Goal: Information Seeking & Learning: Compare options

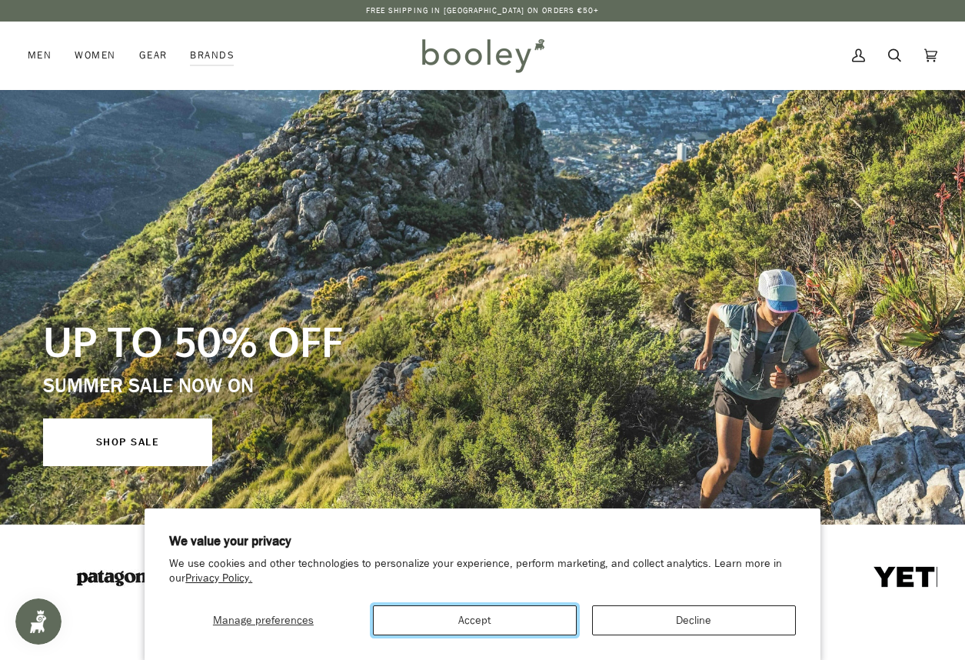
click at [488, 635] on button "Accept" at bounding box center [475, 620] width 204 height 30
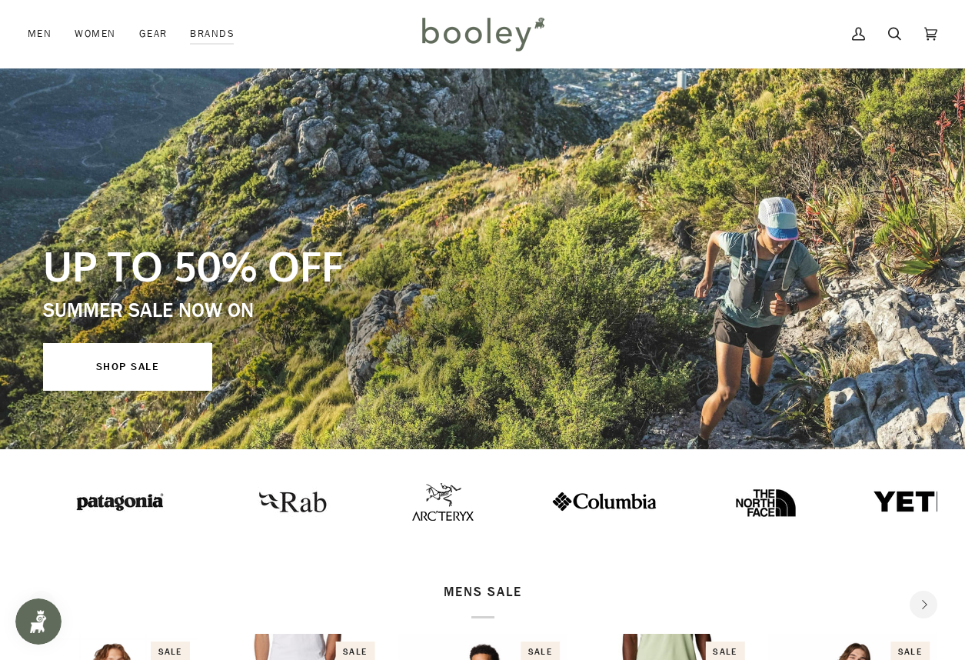
scroll to position [77, 0]
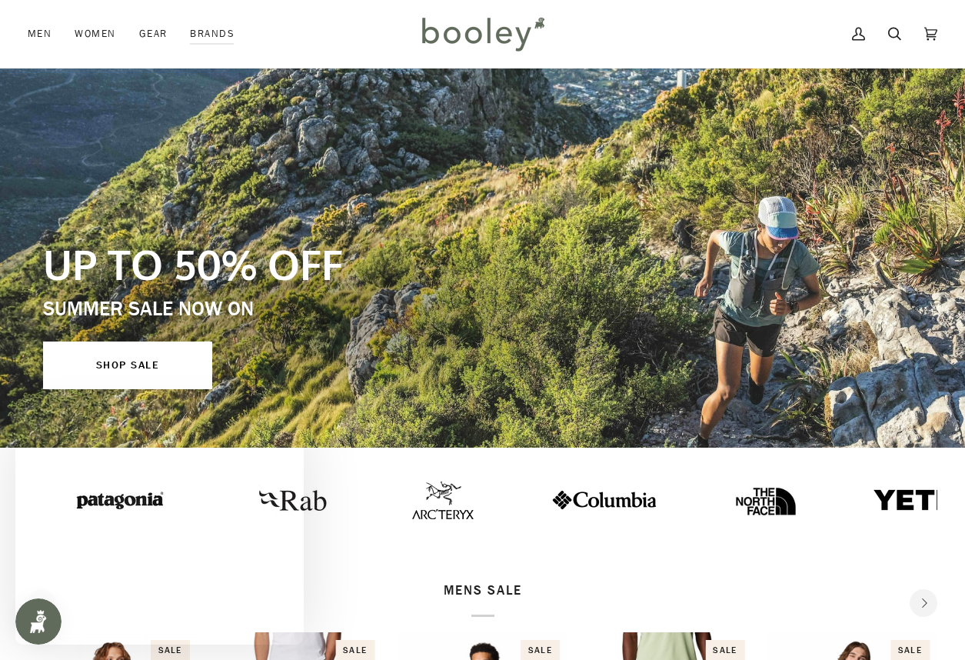
drag, startPoint x: 567, startPoint y: 504, endPoint x: 515, endPoint y: 499, distance: 52.5
click at [550, 499] on img at bounding box center [604, 500] width 108 height 22
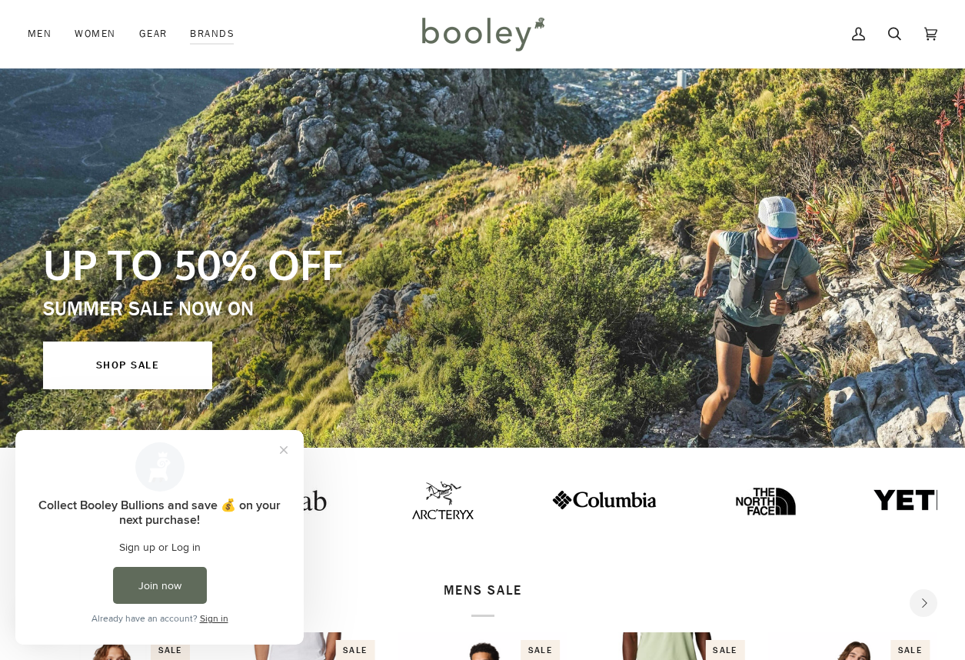
scroll to position [0, 0]
click at [281, 446] on button "Close prompt" at bounding box center [284, 450] width 28 height 28
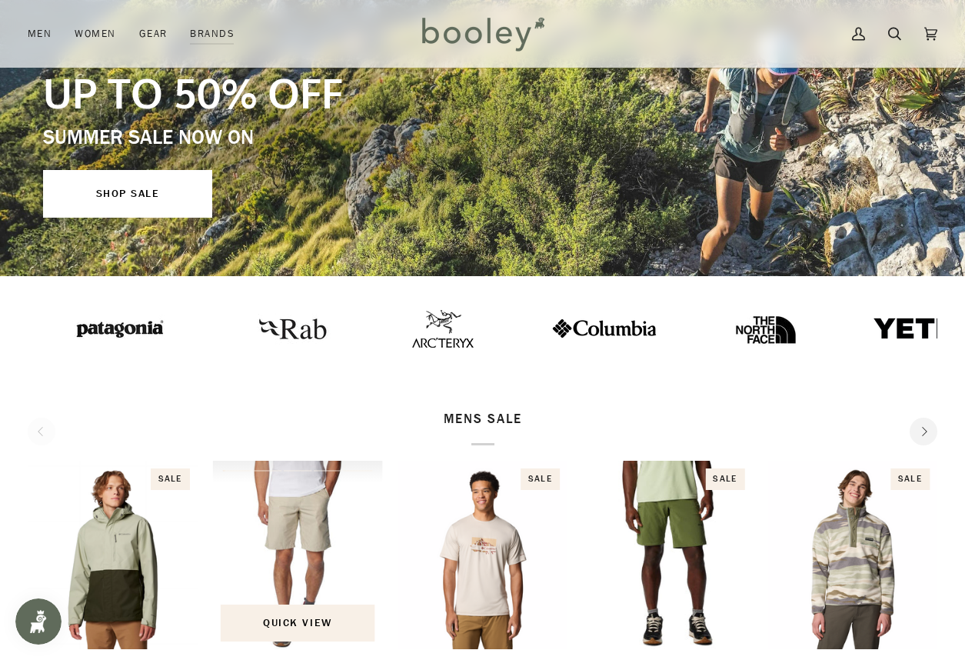
scroll to position [308, 0]
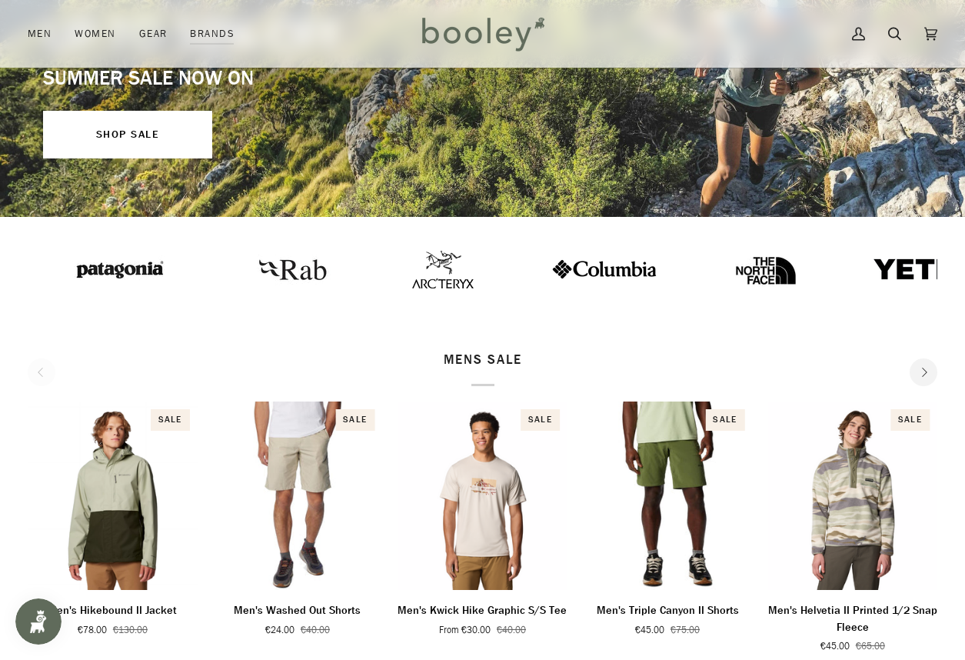
click at [412, 262] on img at bounding box center [443, 270] width 62 height 38
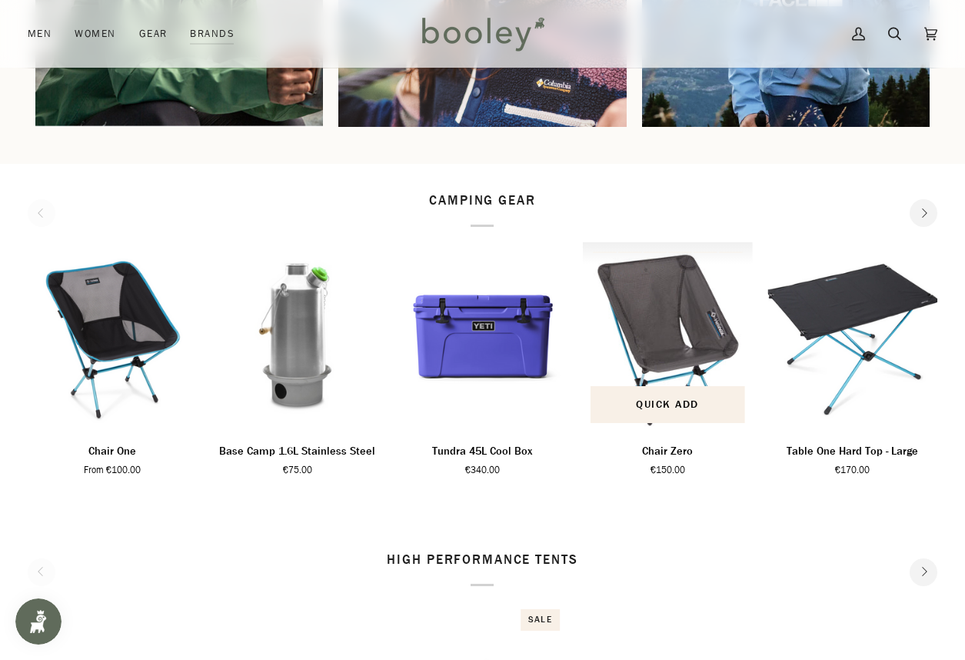
scroll to position [1538, 0]
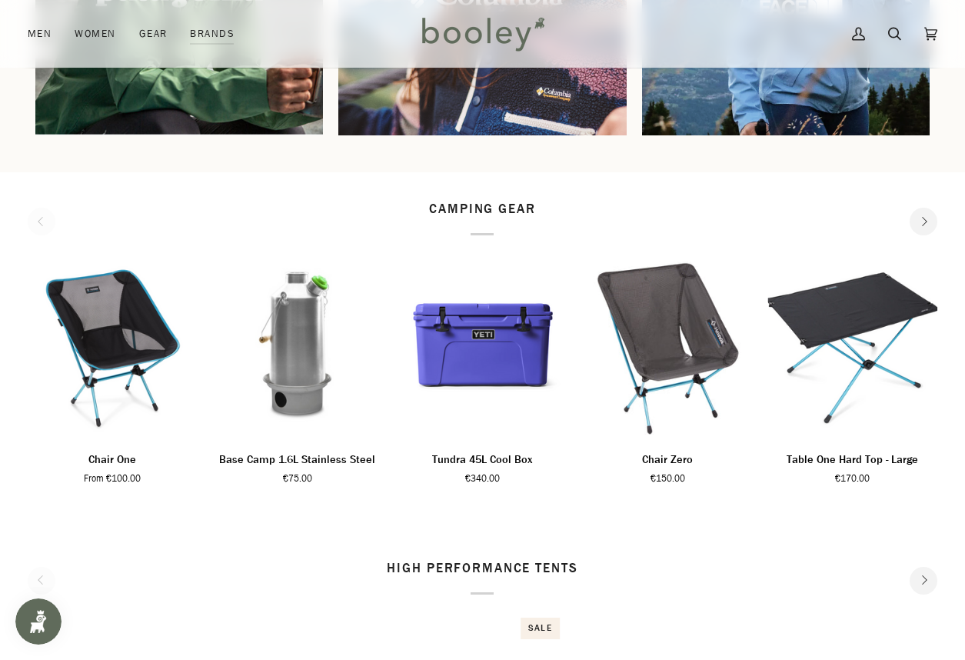
click at [919, 222] on icon "Next" at bounding box center [924, 222] width 10 height 10
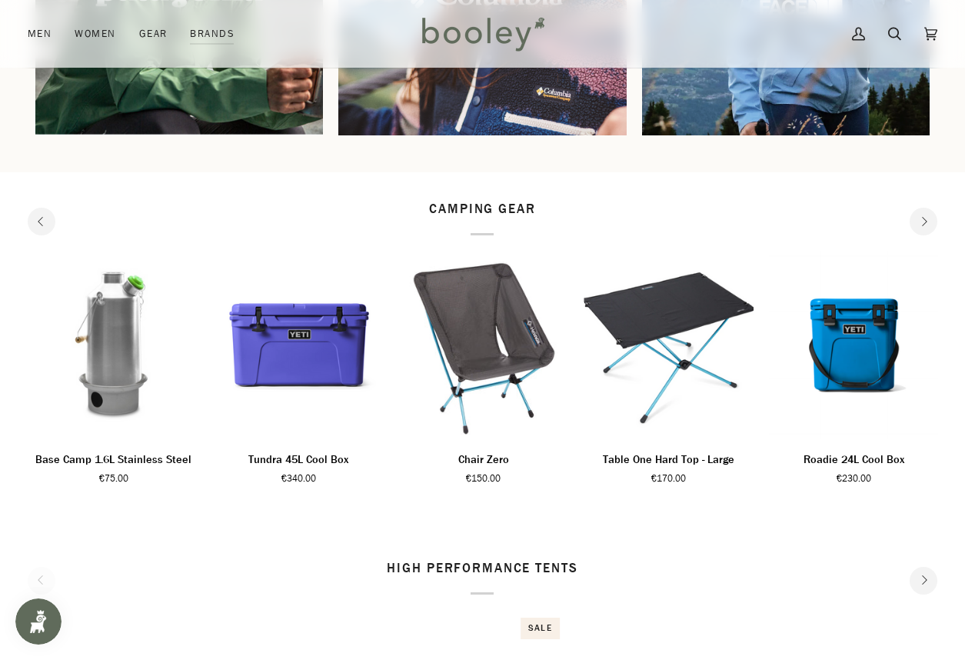
click at [919, 222] on icon "Next" at bounding box center [924, 222] width 10 height 10
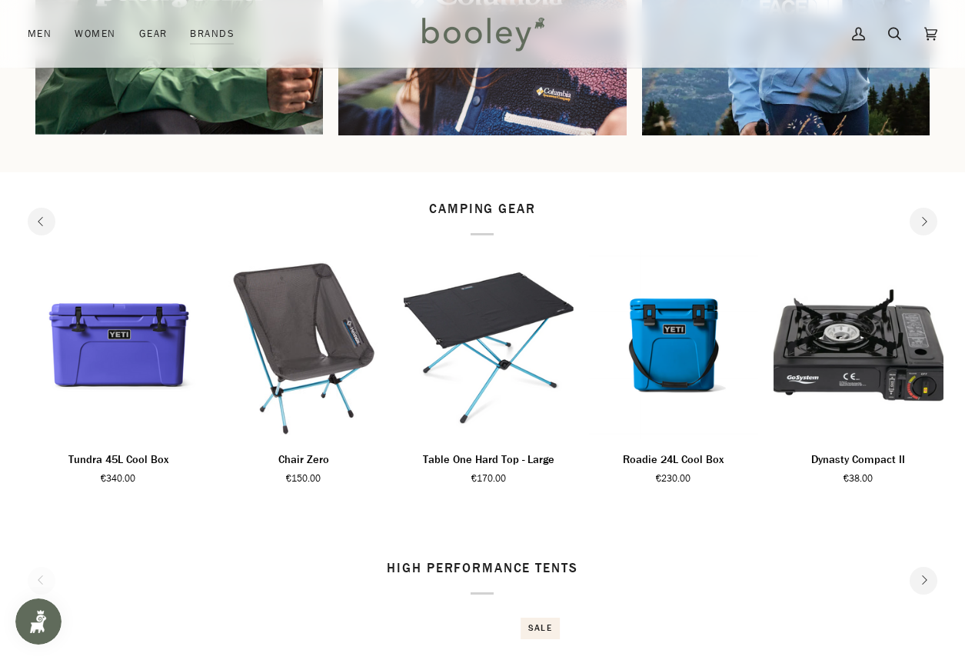
click at [919, 222] on icon "Next" at bounding box center [924, 222] width 10 height 10
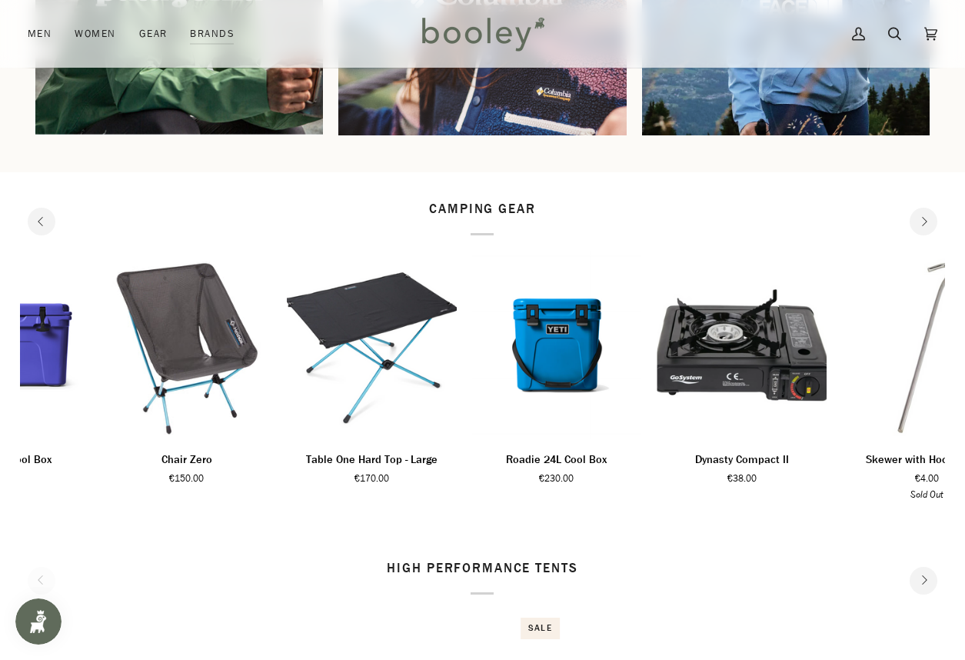
click at [919, 222] on icon "Next" at bounding box center [924, 222] width 10 height 10
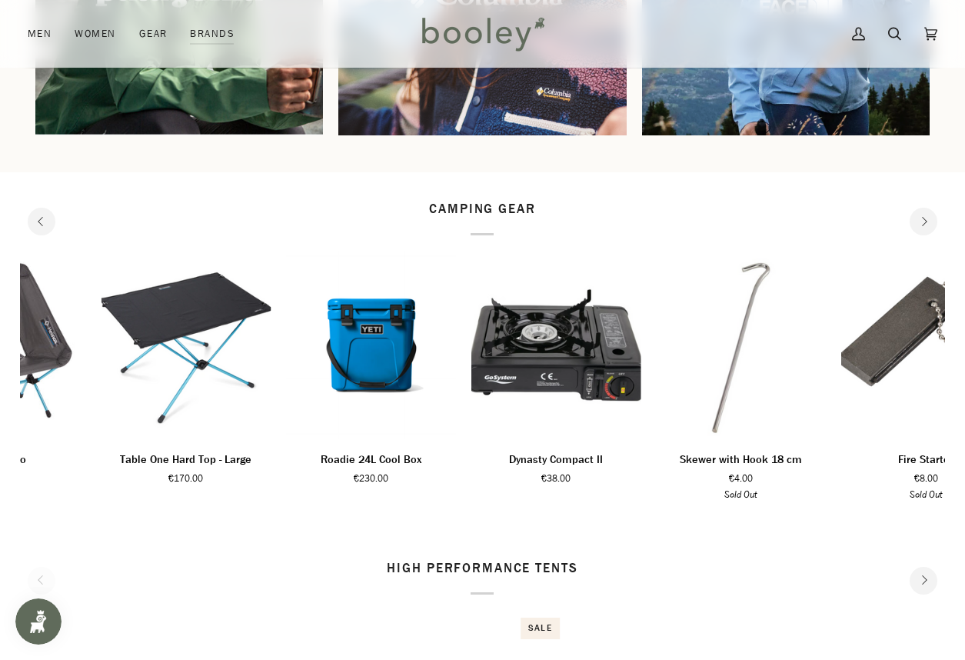
click at [919, 222] on icon "Next" at bounding box center [924, 222] width 10 height 10
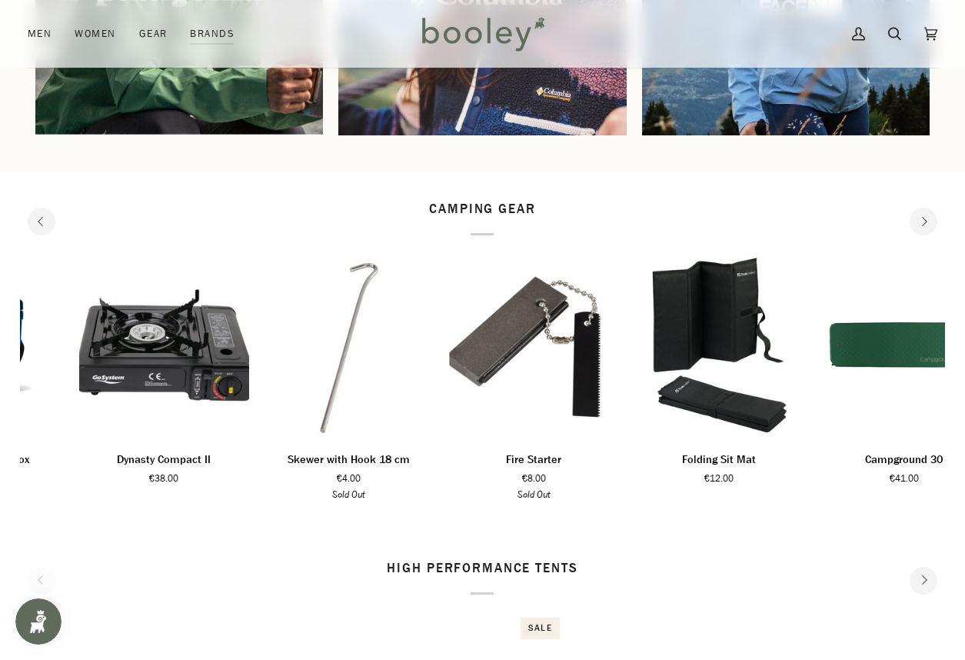
click at [919, 222] on icon "Next" at bounding box center [924, 222] width 10 height 10
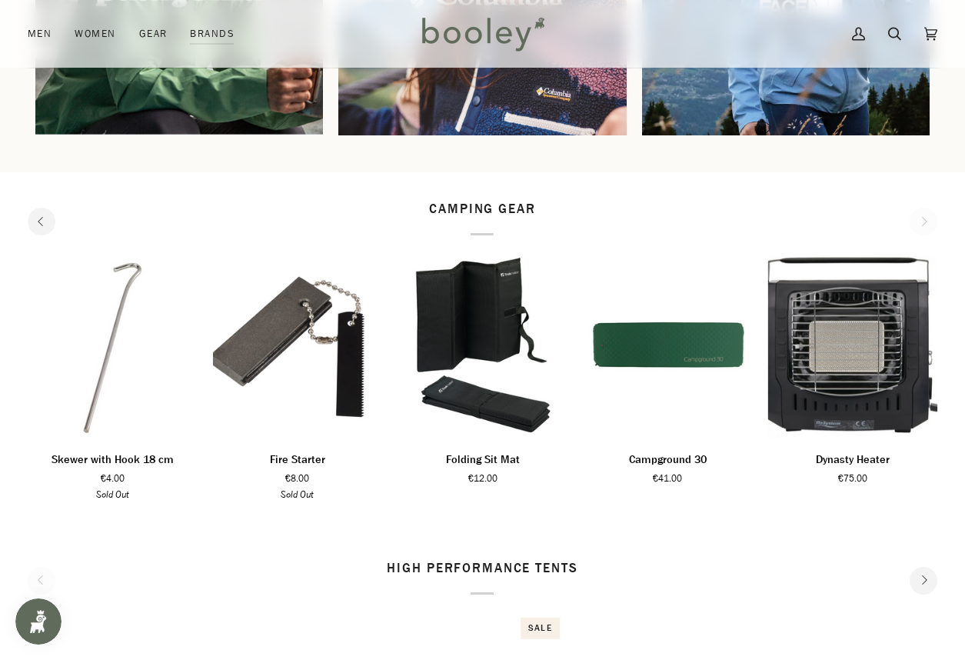
click at [31, 229] on button "Previous" at bounding box center [42, 222] width 28 height 28
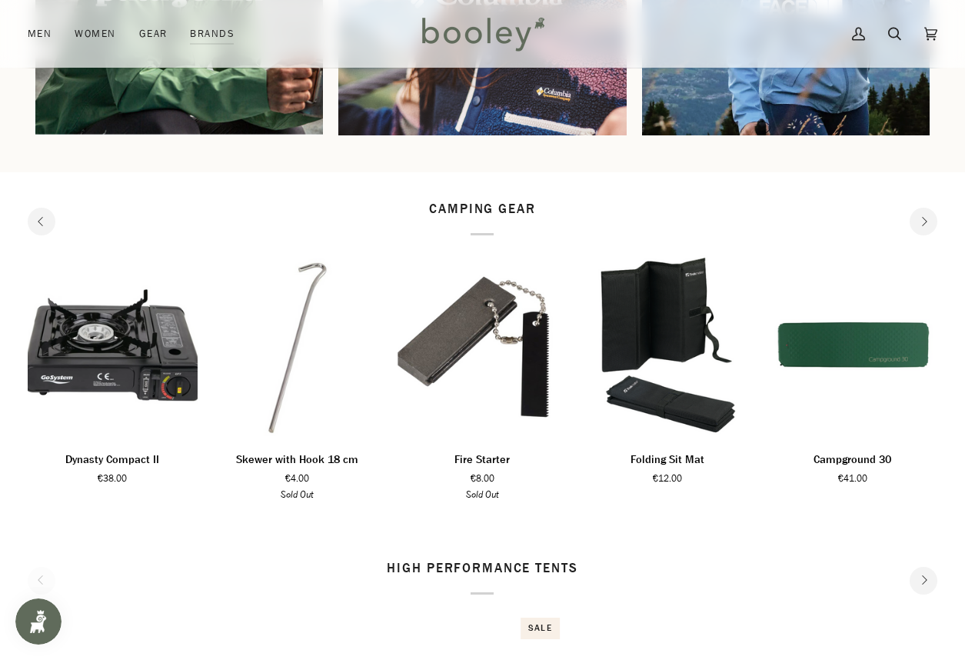
click at [931, 218] on button "Next" at bounding box center [924, 222] width 28 height 28
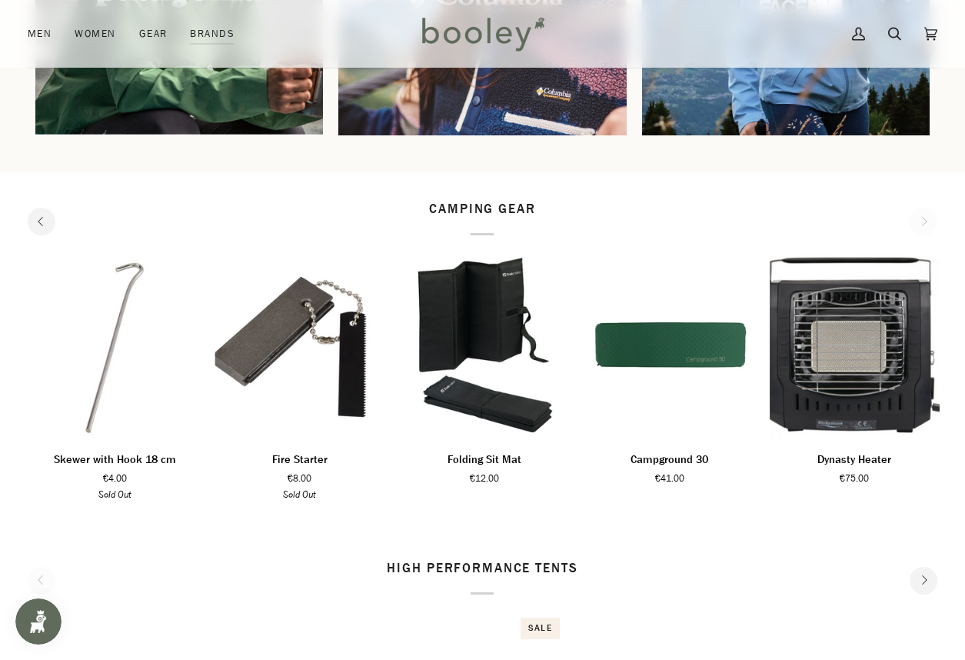
click at [911, 222] on div "camping gear" at bounding box center [483, 217] width 910 height 35
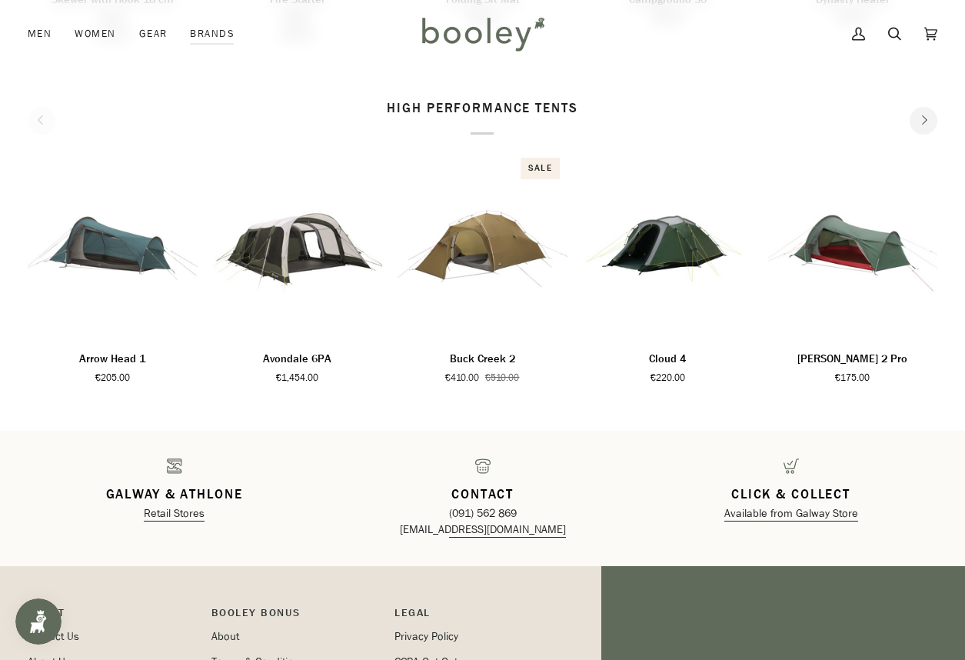
scroll to position [1923, 0]
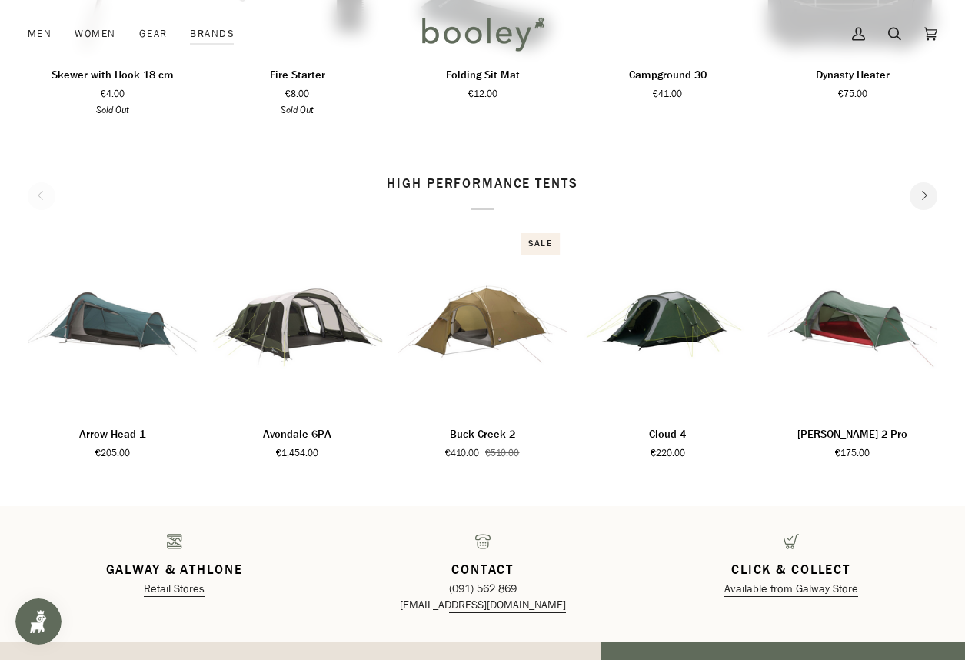
click at [922, 198] on icon "Next" at bounding box center [924, 196] width 10 height 10
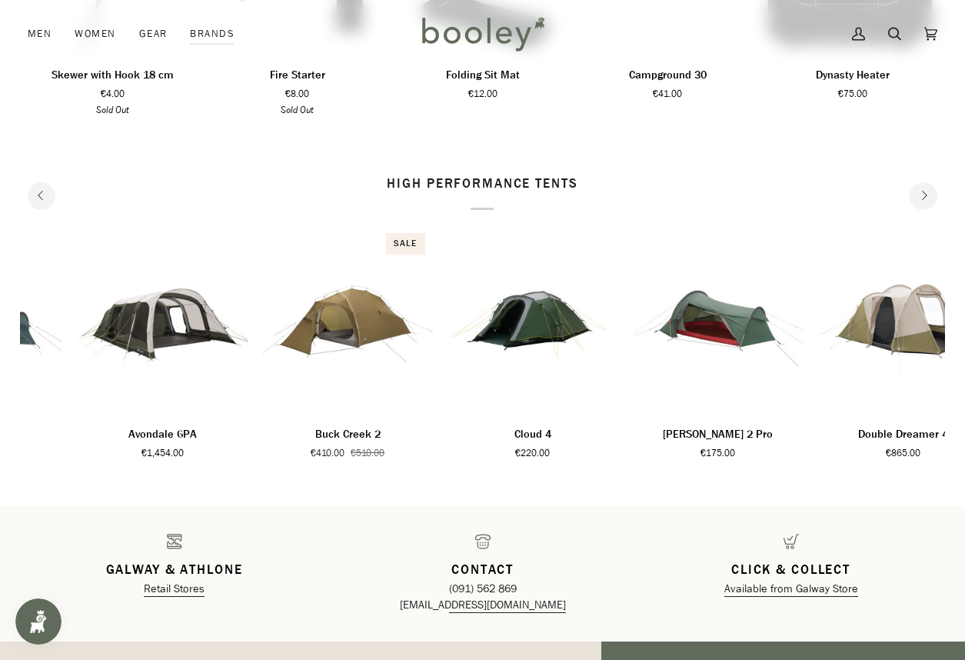
click at [920, 198] on icon "Next" at bounding box center [924, 196] width 10 height 10
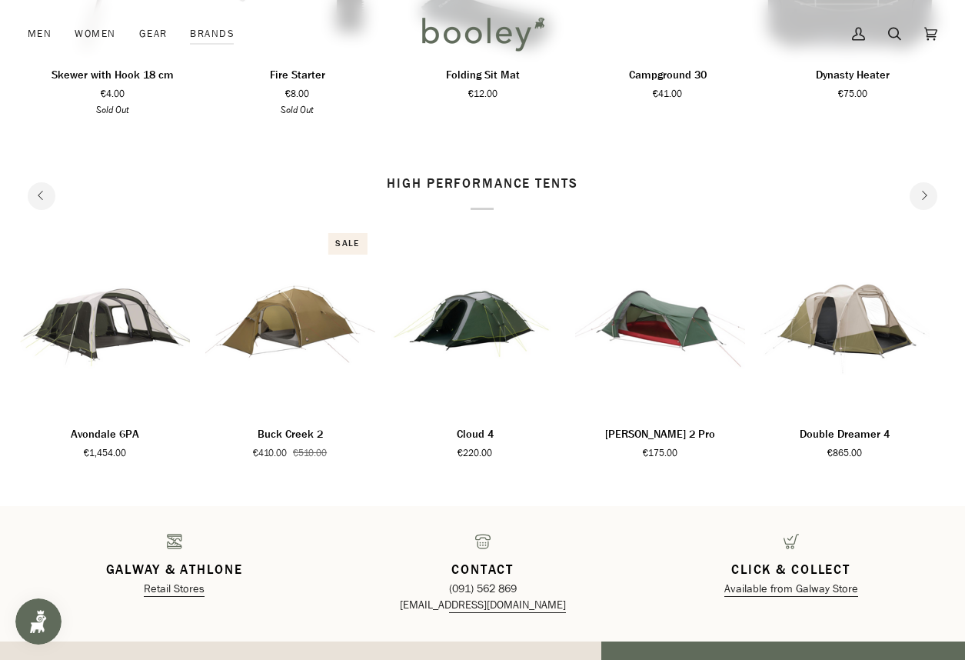
click at [920, 198] on icon "Next" at bounding box center [924, 196] width 10 height 10
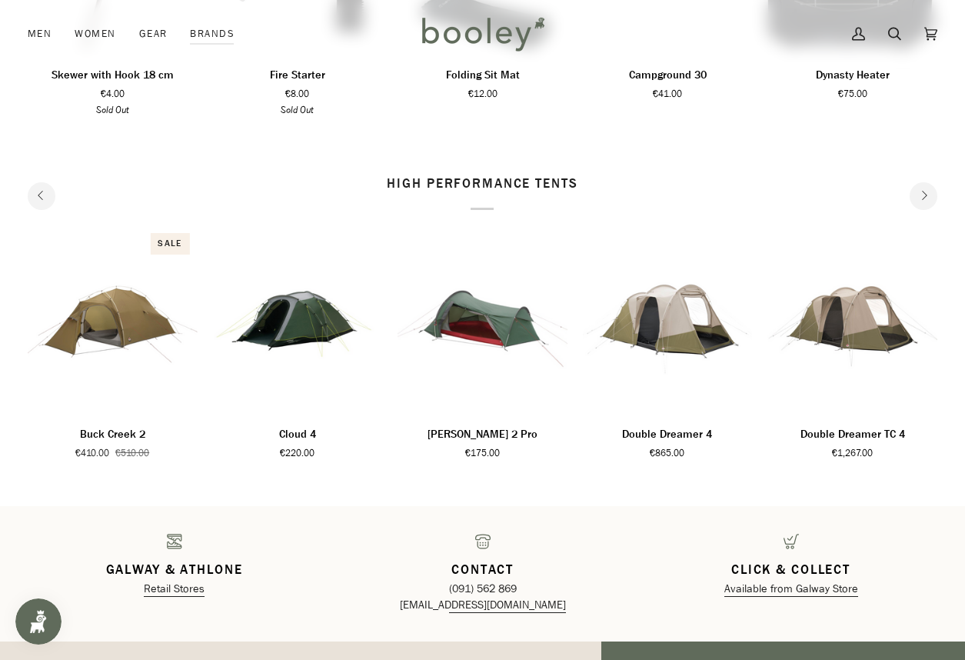
click at [919, 199] on icon "Next" at bounding box center [924, 196] width 10 height 10
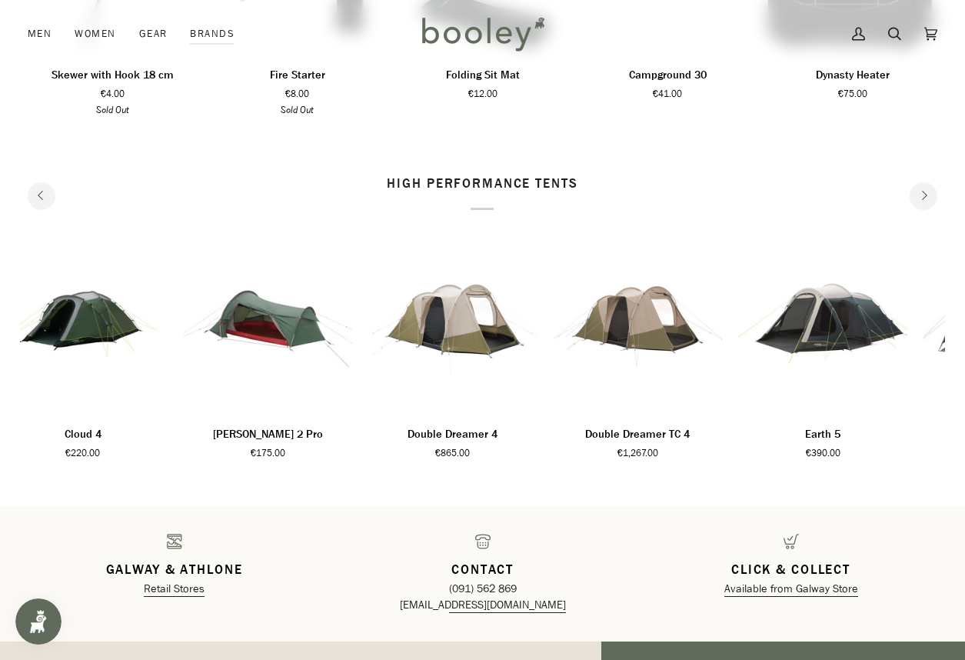
click at [919, 199] on icon "Next" at bounding box center [924, 196] width 10 height 10
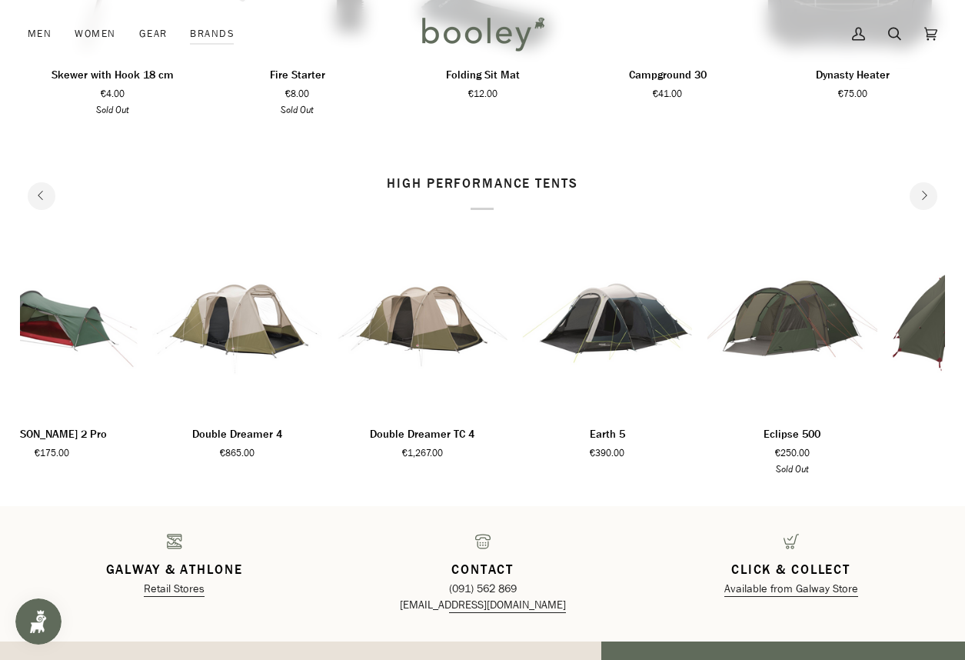
click at [919, 199] on icon "Next" at bounding box center [924, 196] width 10 height 10
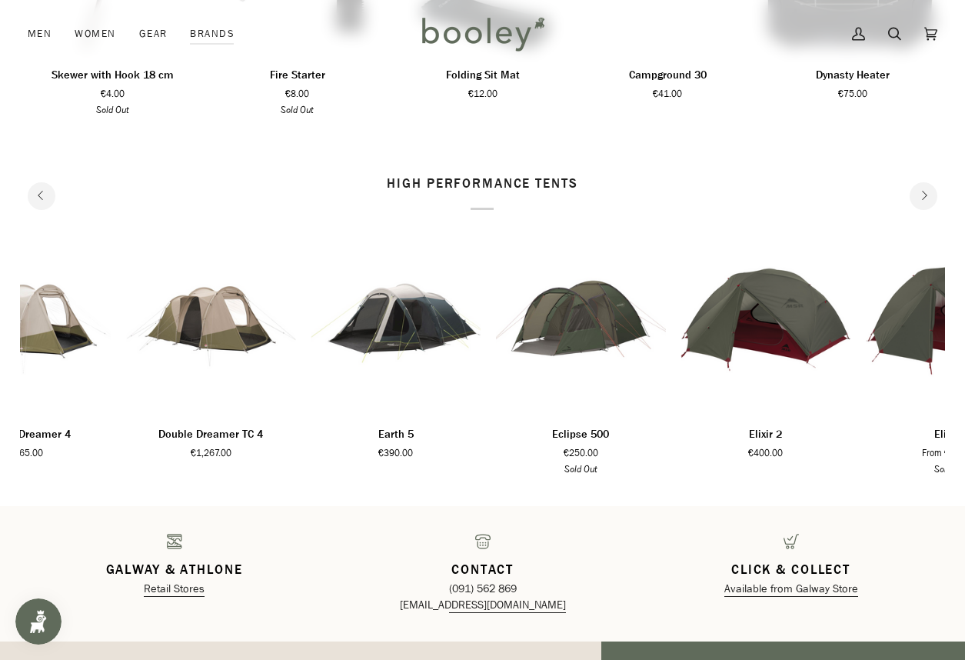
click at [919, 199] on icon "Next" at bounding box center [924, 196] width 10 height 10
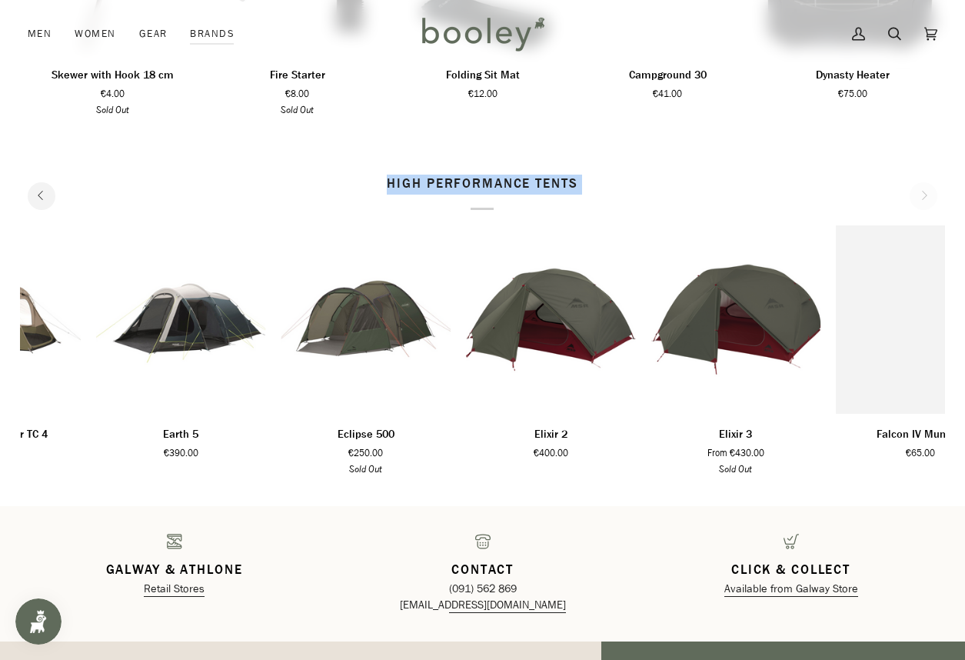
click at [919, 199] on div "high performance tents" at bounding box center [483, 192] width 910 height 35
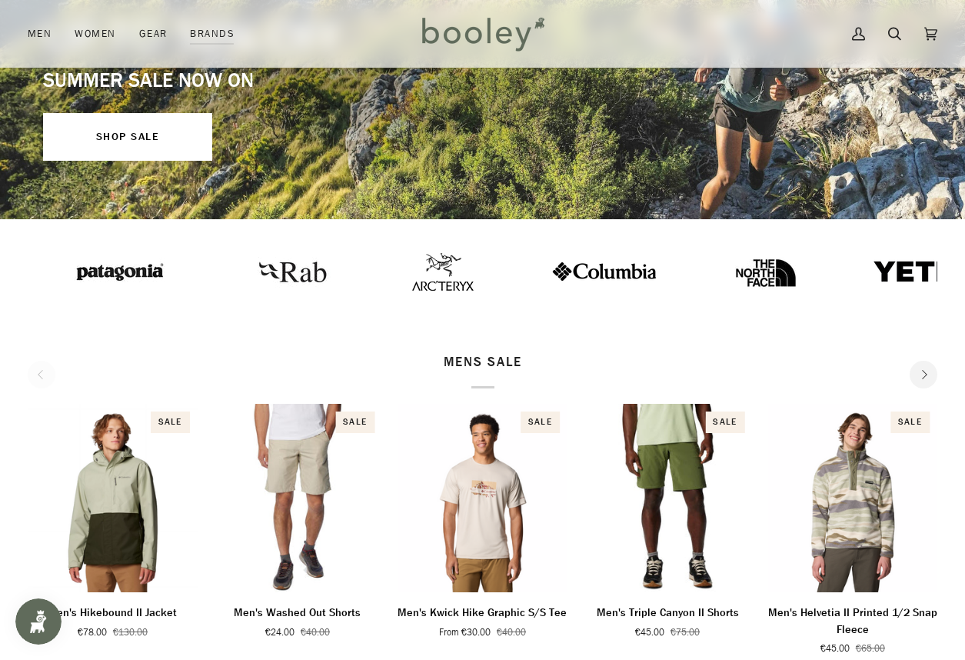
scroll to position [0, 0]
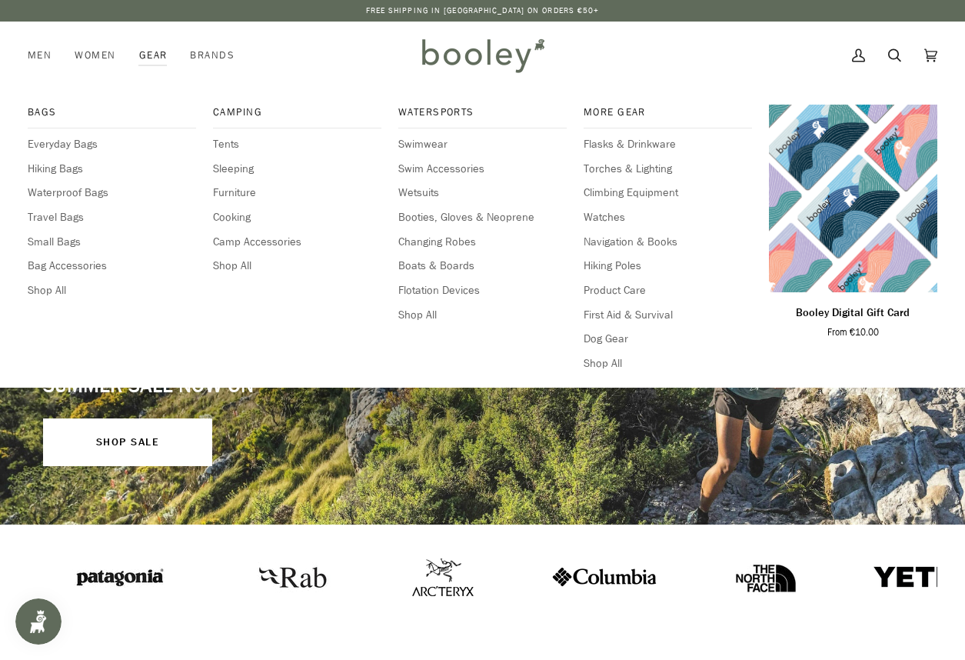
click at [39, 104] on div "Bags Everyday Bags Hiking Bags Waterproof Bags Travel Bags Small Bags Bag Acces…" at bounding box center [483, 238] width 910 height 298
click at [52, 119] on span "Bags" at bounding box center [112, 112] width 168 height 15
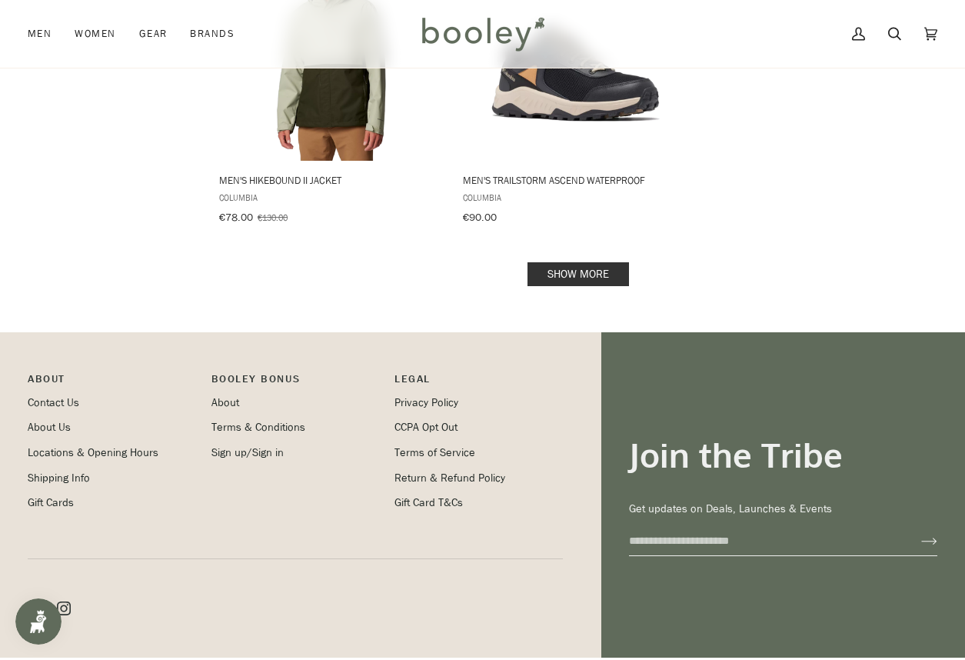
scroll to position [2308, 0]
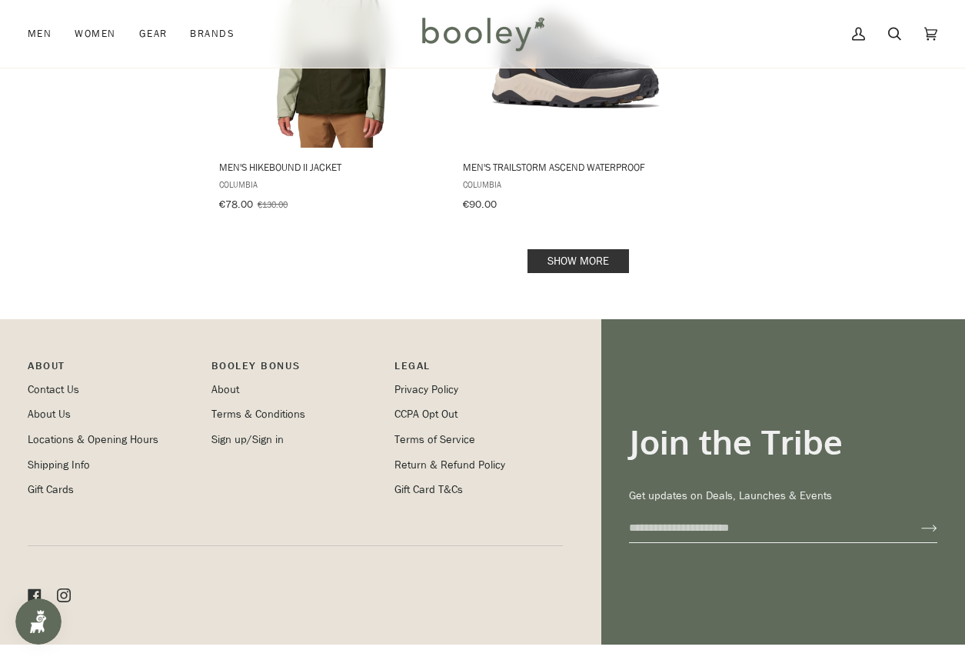
click at [572, 251] on link "Show more" at bounding box center [579, 261] width 102 height 24
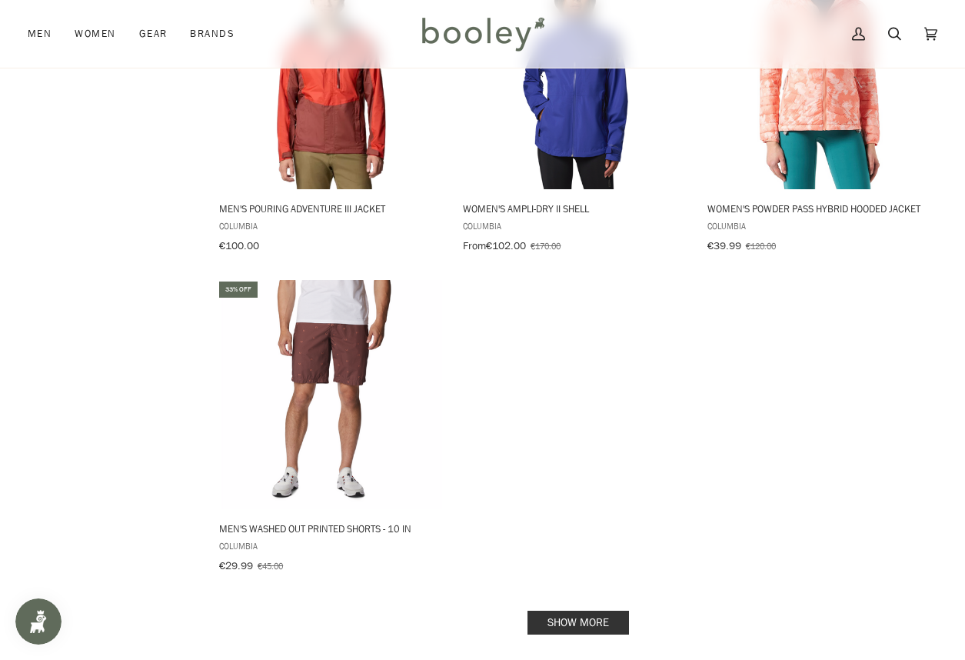
scroll to position [4231, 0]
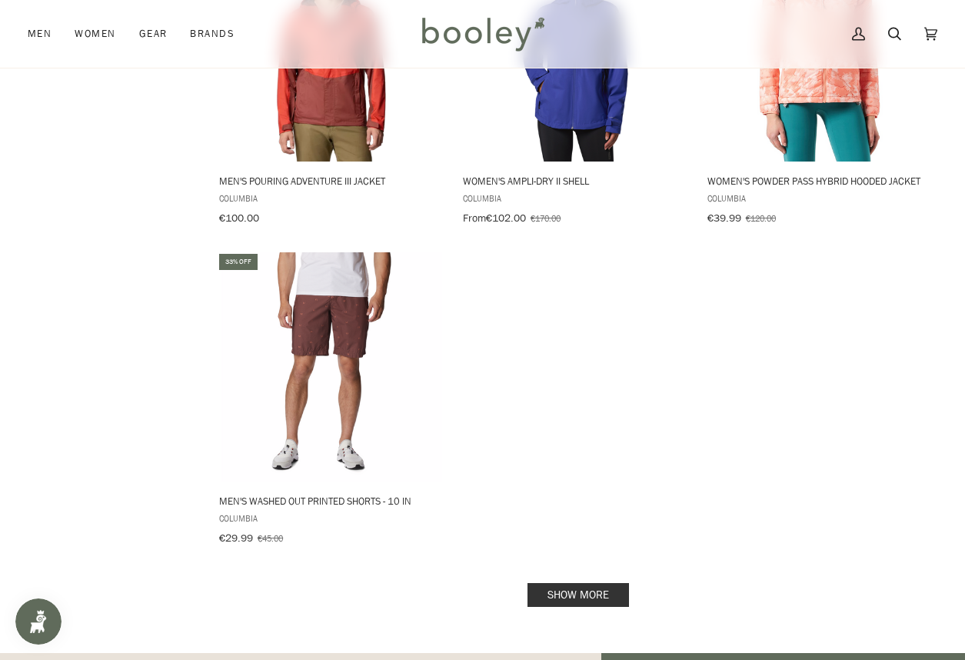
click at [559, 583] on link "Show more" at bounding box center [579, 595] width 102 height 24
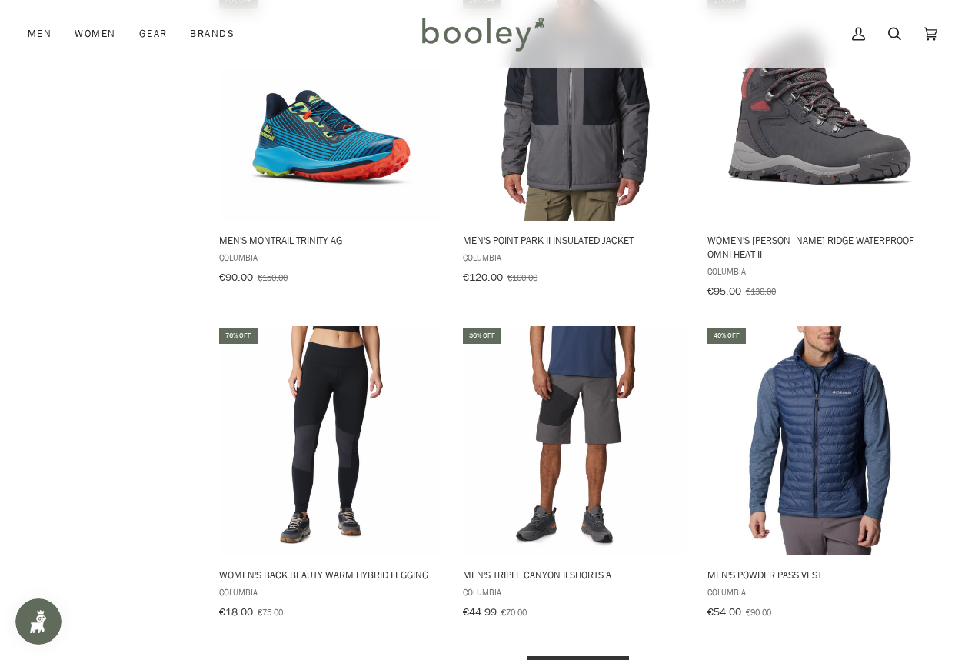
scroll to position [6154, 0]
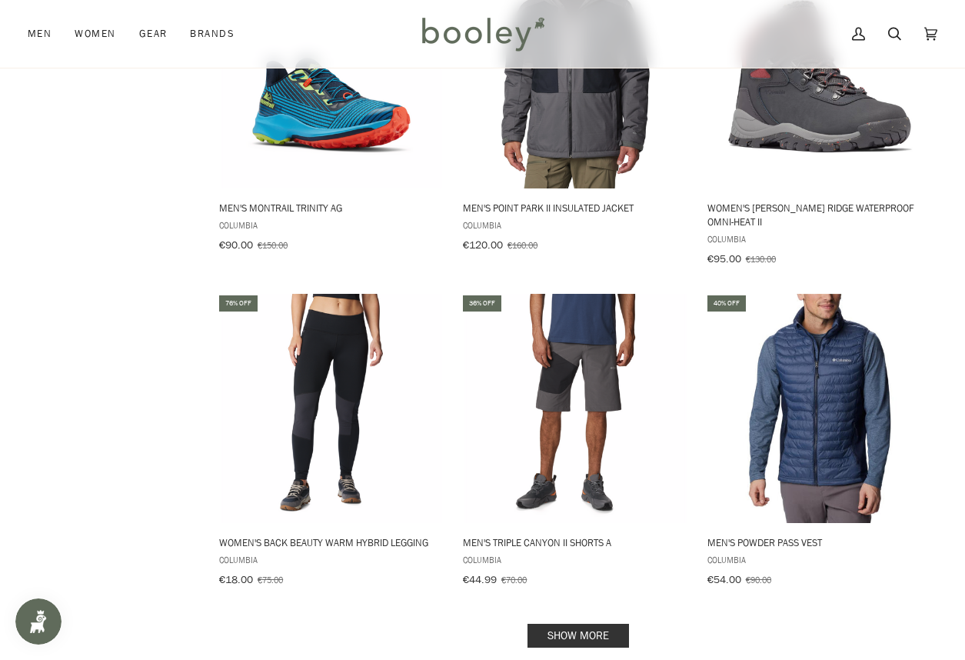
click at [570, 624] on link "Show more" at bounding box center [579, 636] width 102 height 24
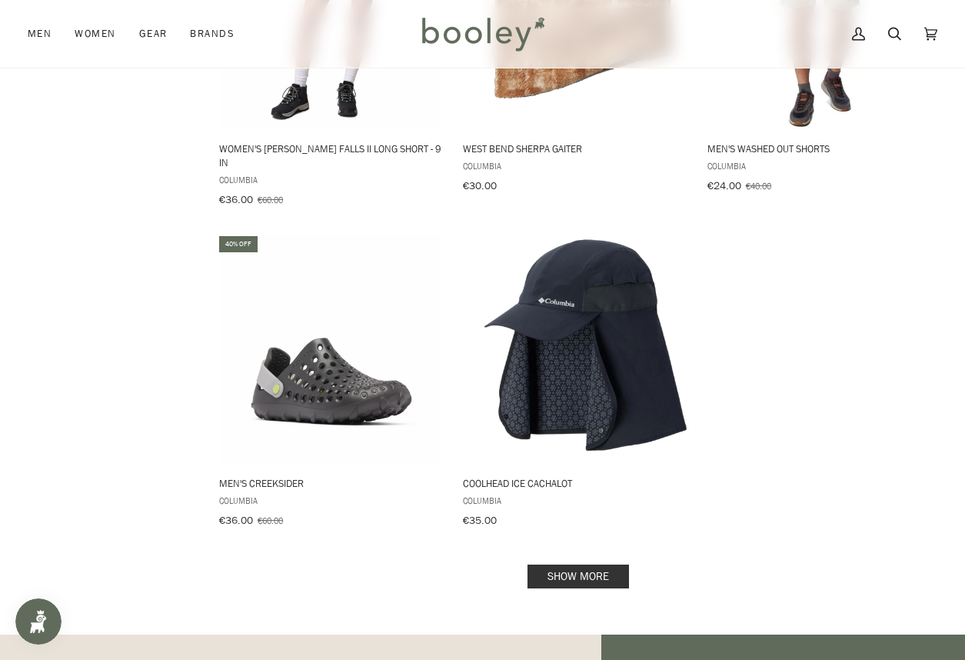
scroll to position [8538, 0]
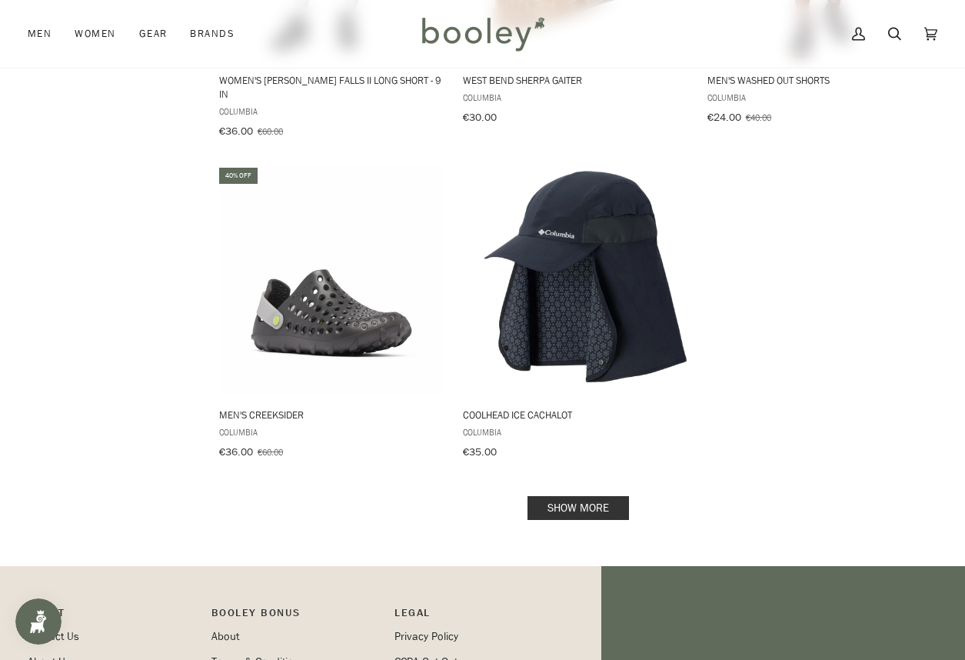
click at [572, 496] on link "Show more" at bounding box center [579, 508] width 102 height 24
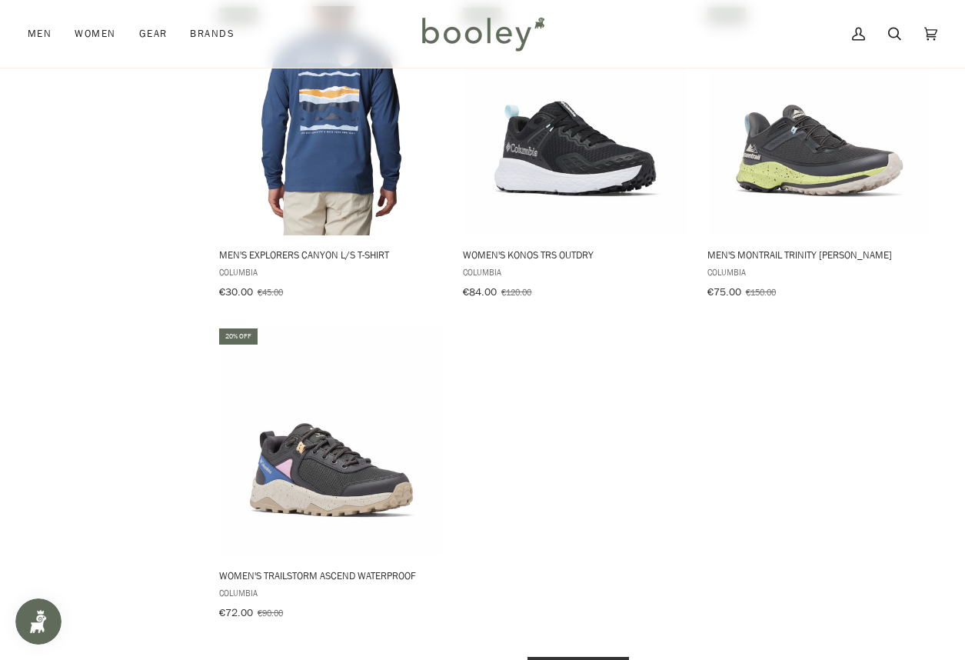
scroll to position [10692, 0]
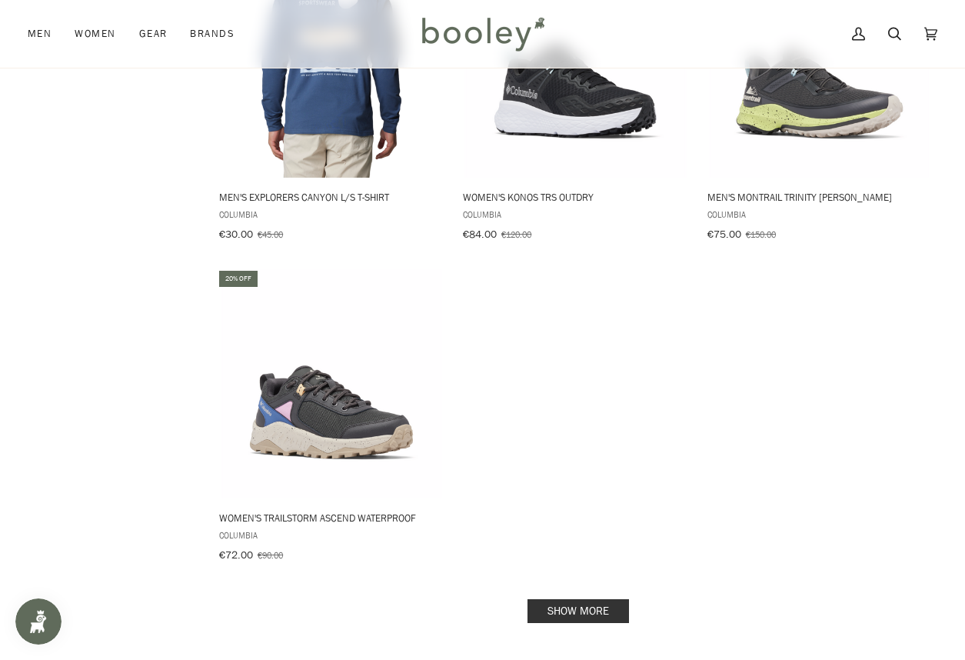
click at [565, 599] on link "Show more" at bounding box center [579, 611] width 102 height 24
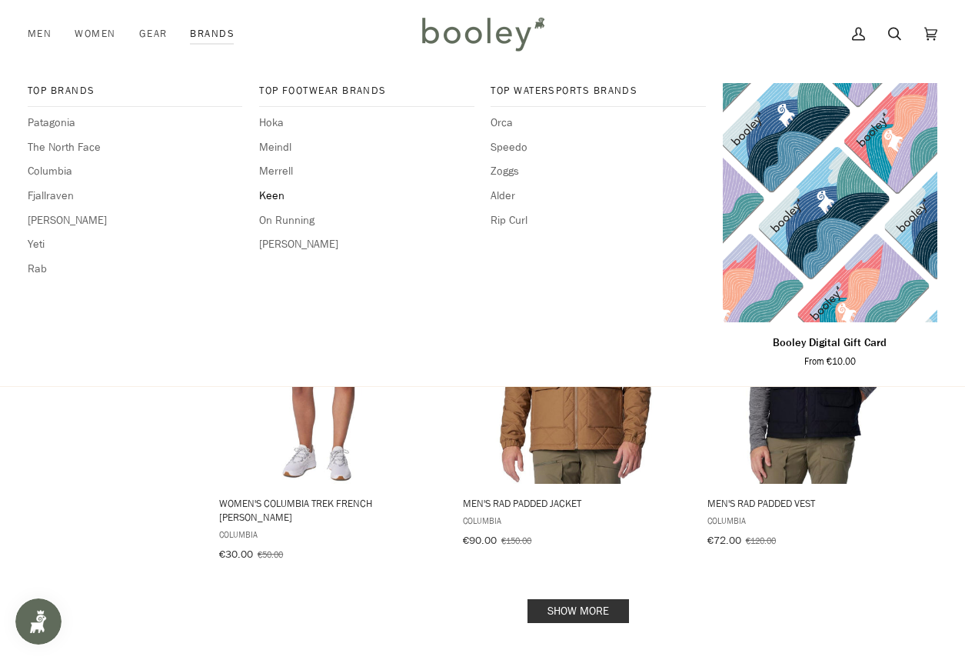
scroll to position [12615, 0]
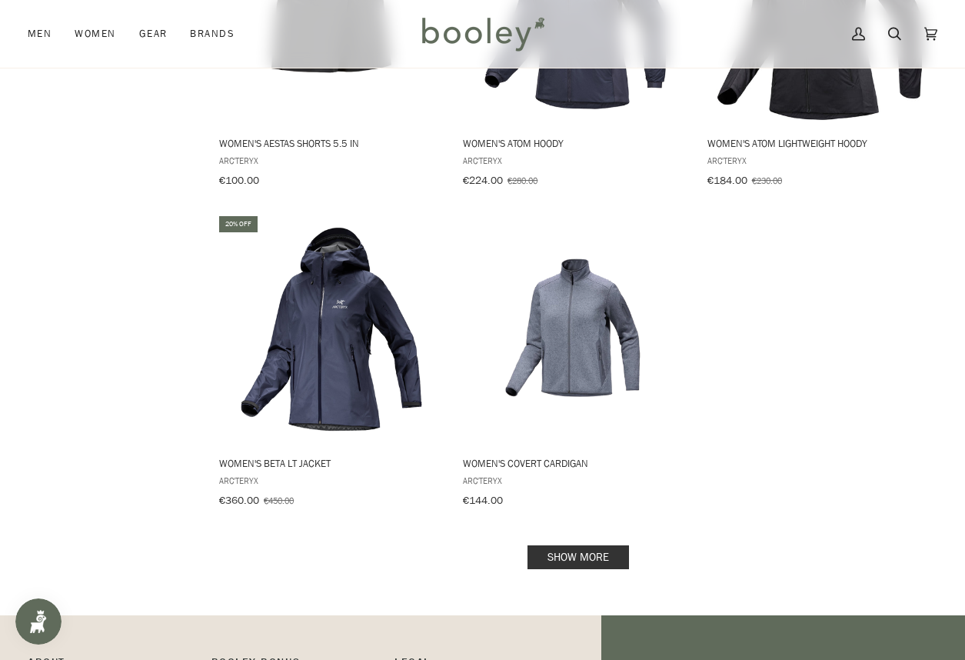
scroll to position [2154, 0]
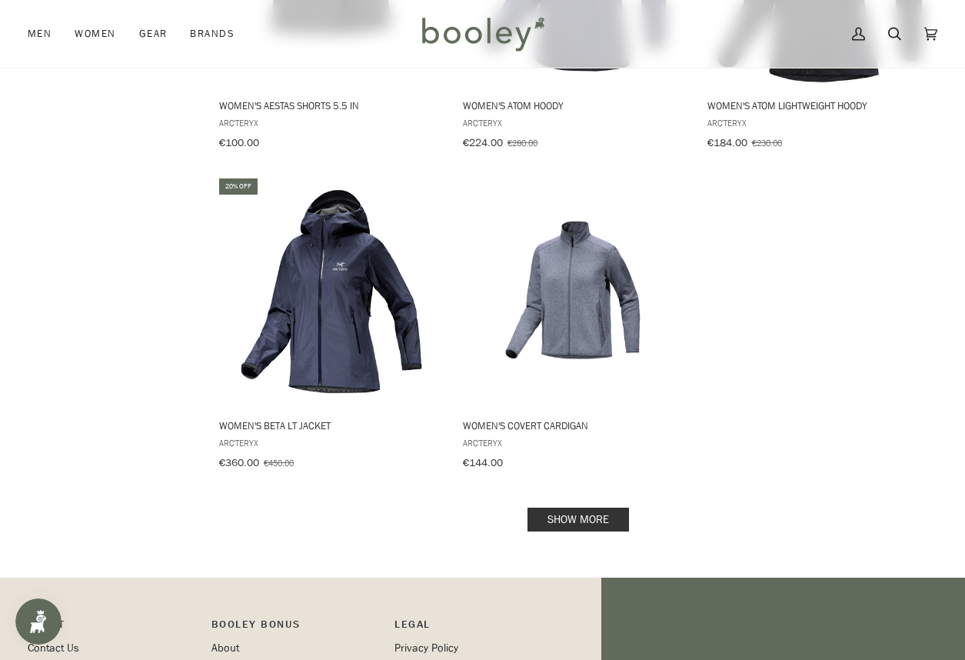
click at [604, 508] on link "Show more" at bounding box center [579, 520] width 102 height 24
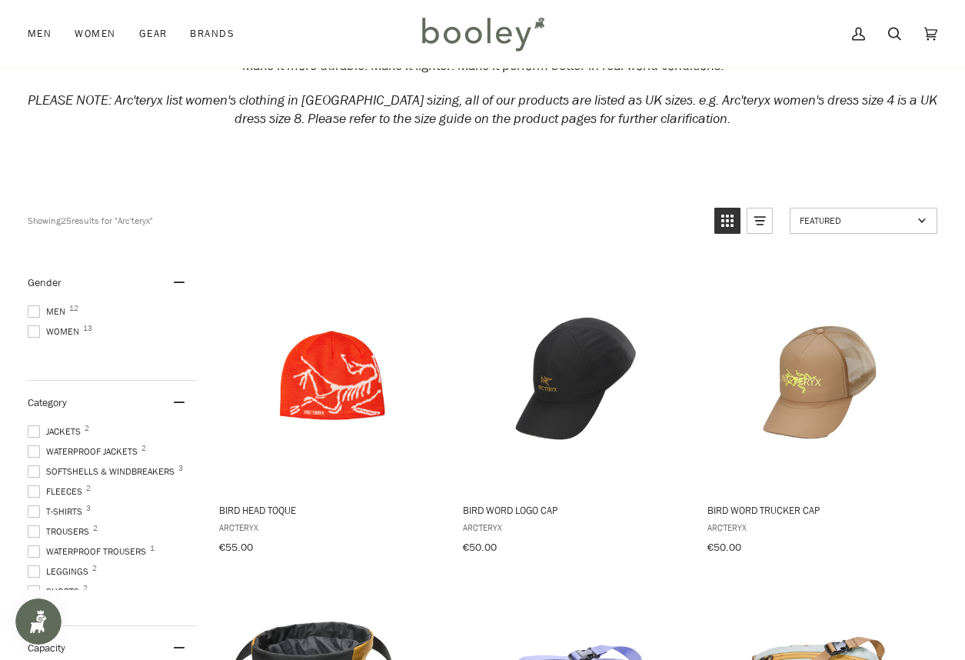
scroll to position [77, 0]
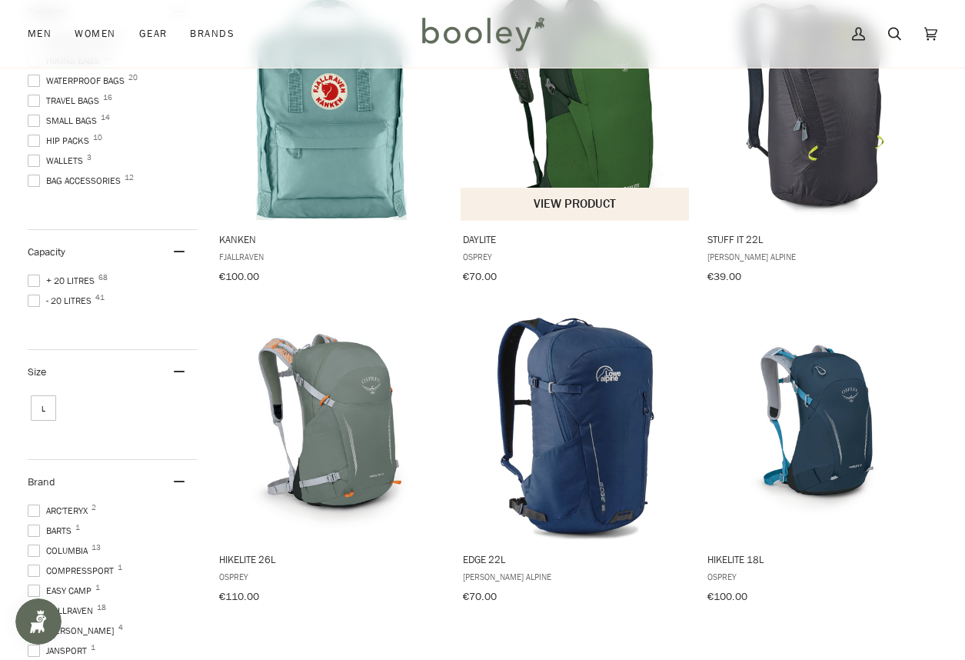
scroll to position [231, 0]
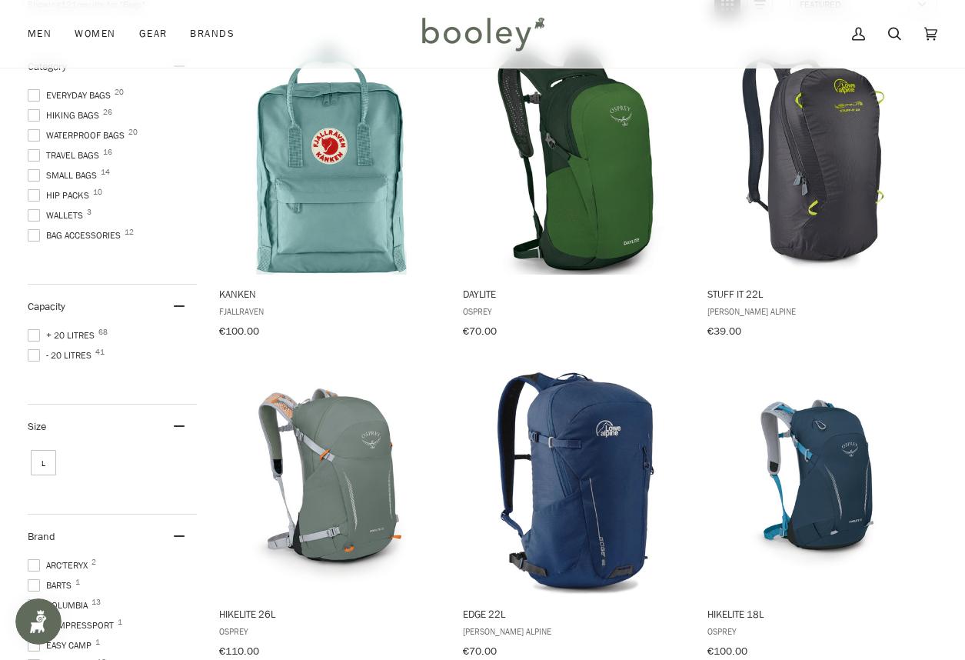
click at [39, 334] on span at bounding box center [34, 335] width 12 height 12
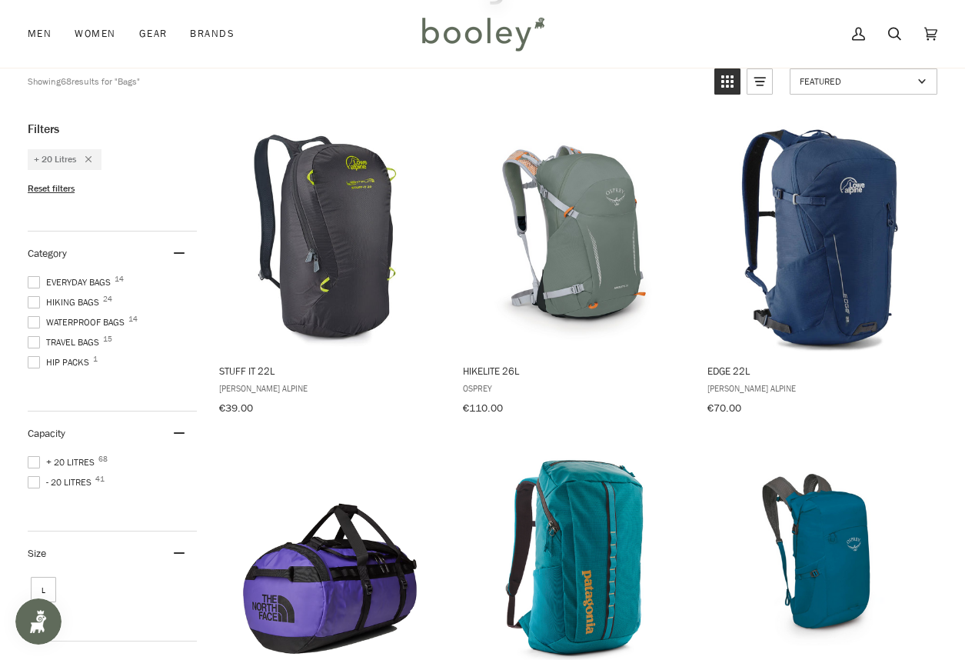
click at [37, 319] on span at bounding box center [34, 322] width 12 height 12
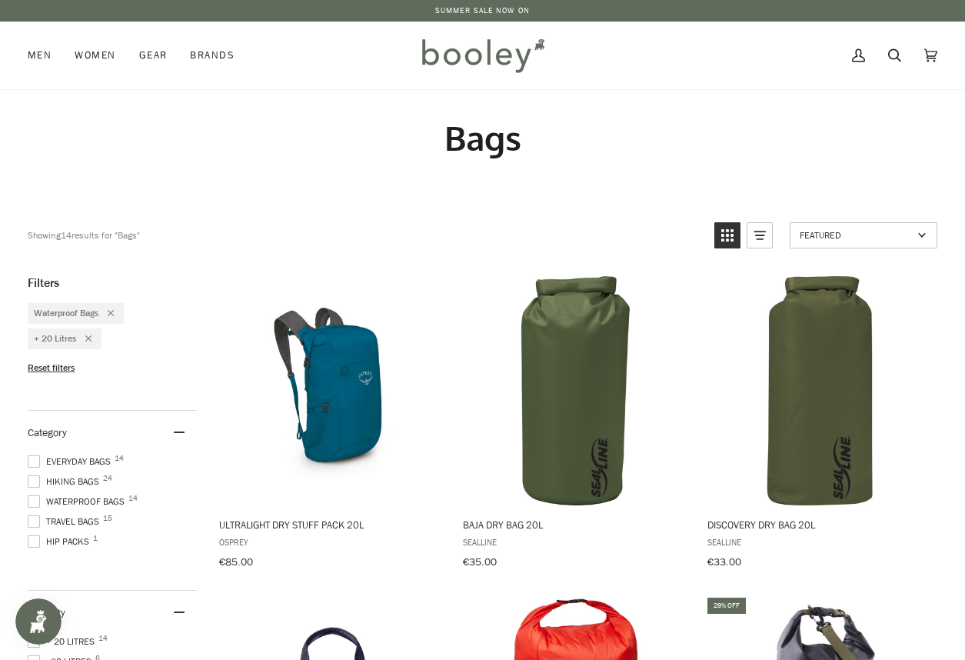
click at [39, 475] on span at bounding box center [34, 481] width 12 height 12
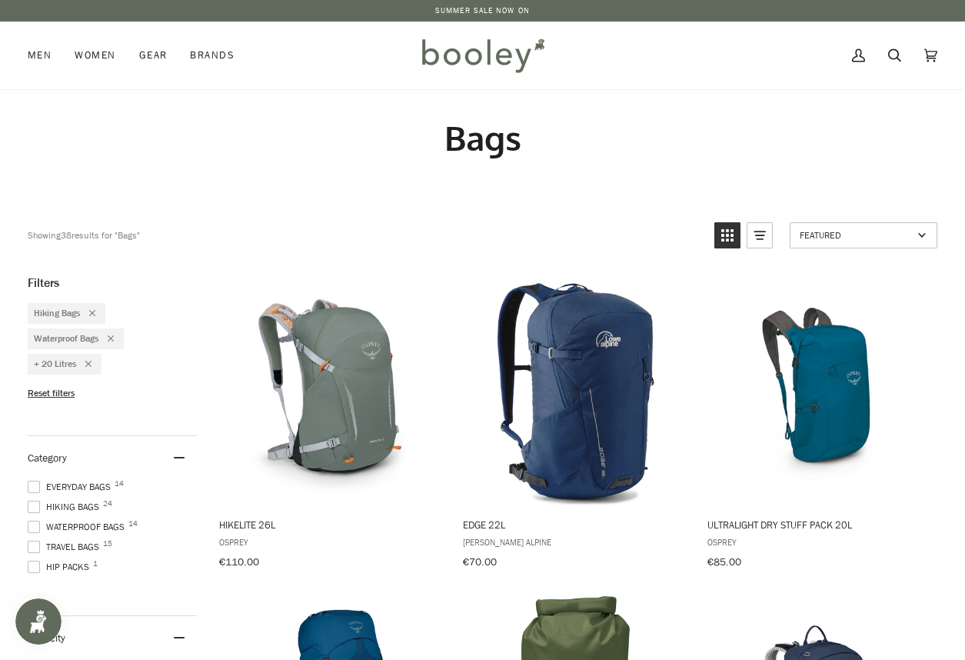
click at [38, 541] on span at bounding box center [34, 547] width 12 height 12
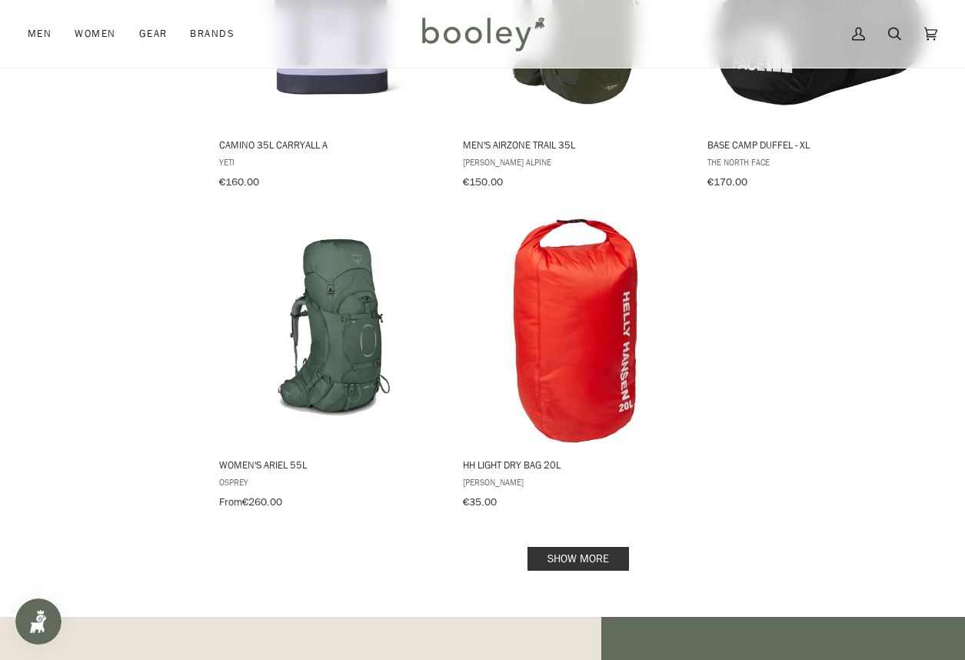
scroll to position [2000, 0]
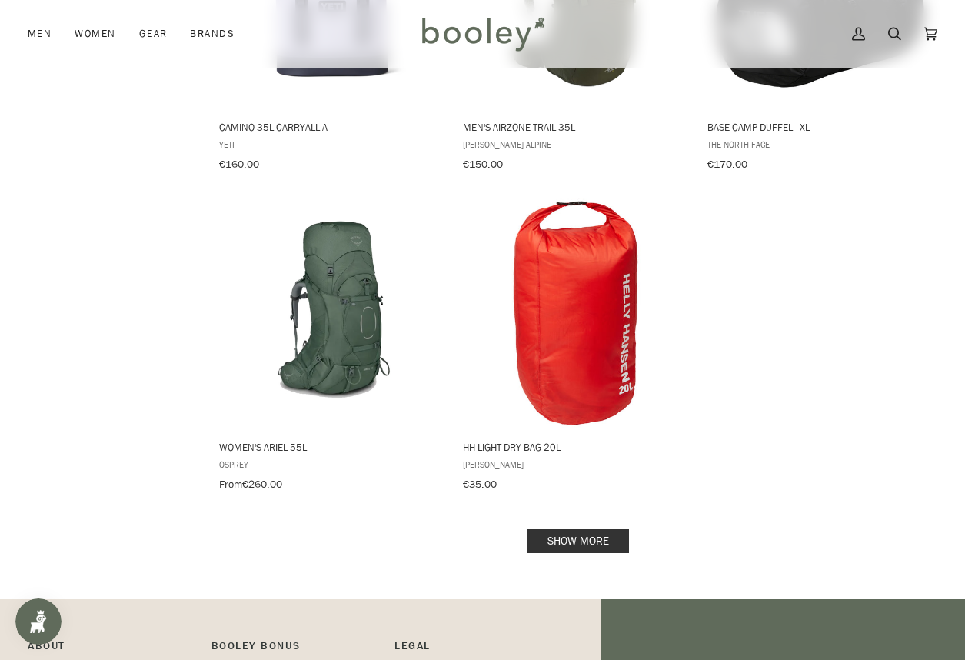
click at [598, 529] on link "Show more" at bounding box center [579, 541] width 102 height 24
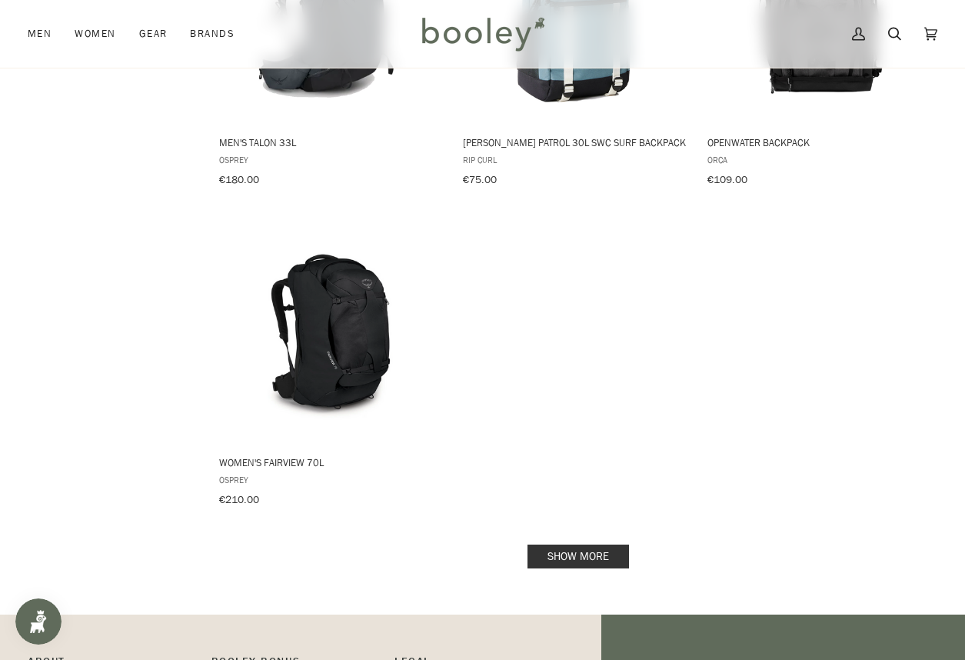
scroll to position [4231, 0]
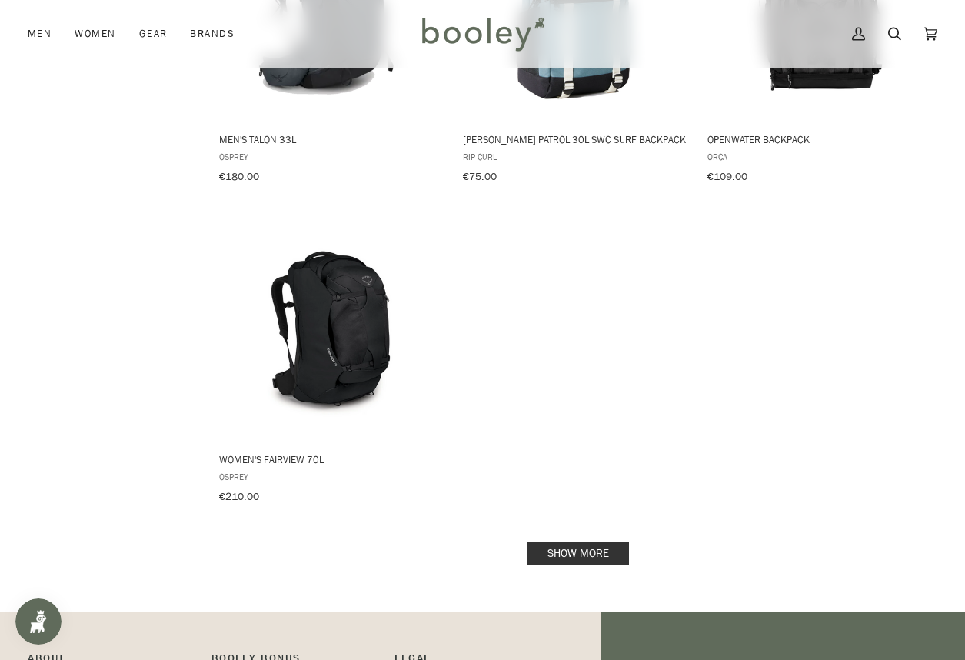
click at [599, 542] on link "Show more" at bounding box center [579, 554] width 102 height 24
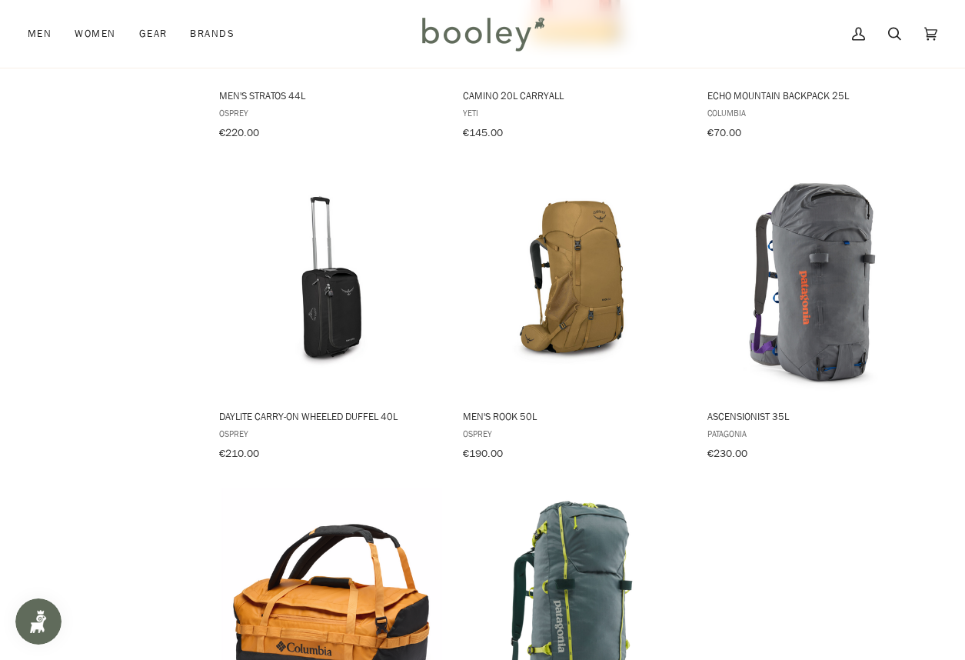
scroll to position [5231, 0]
